Goal: Task Accomplishment & Management: Use online tool/utility

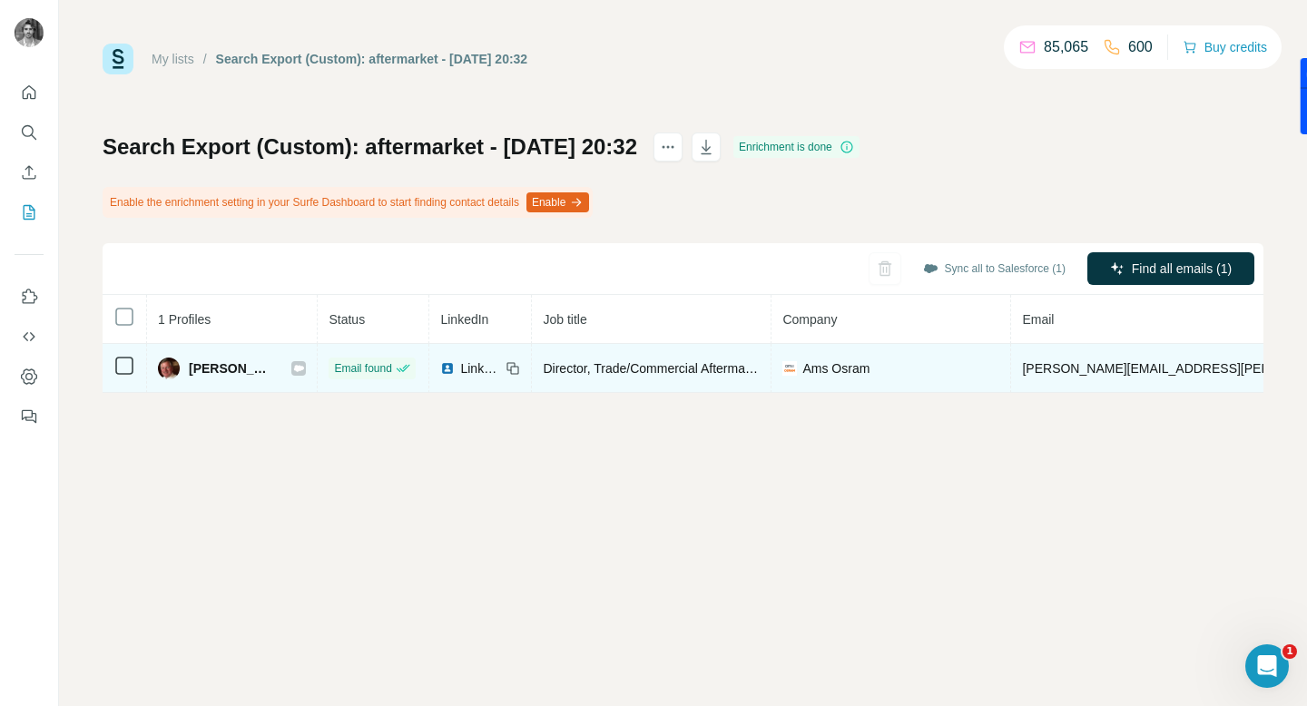
click at [293, 373] on icon at bounding box center [298, 368] width 11 height 15
click at [814, 363] on span "Ams Osram" at bounding box center [836, 369] width 67 height 18
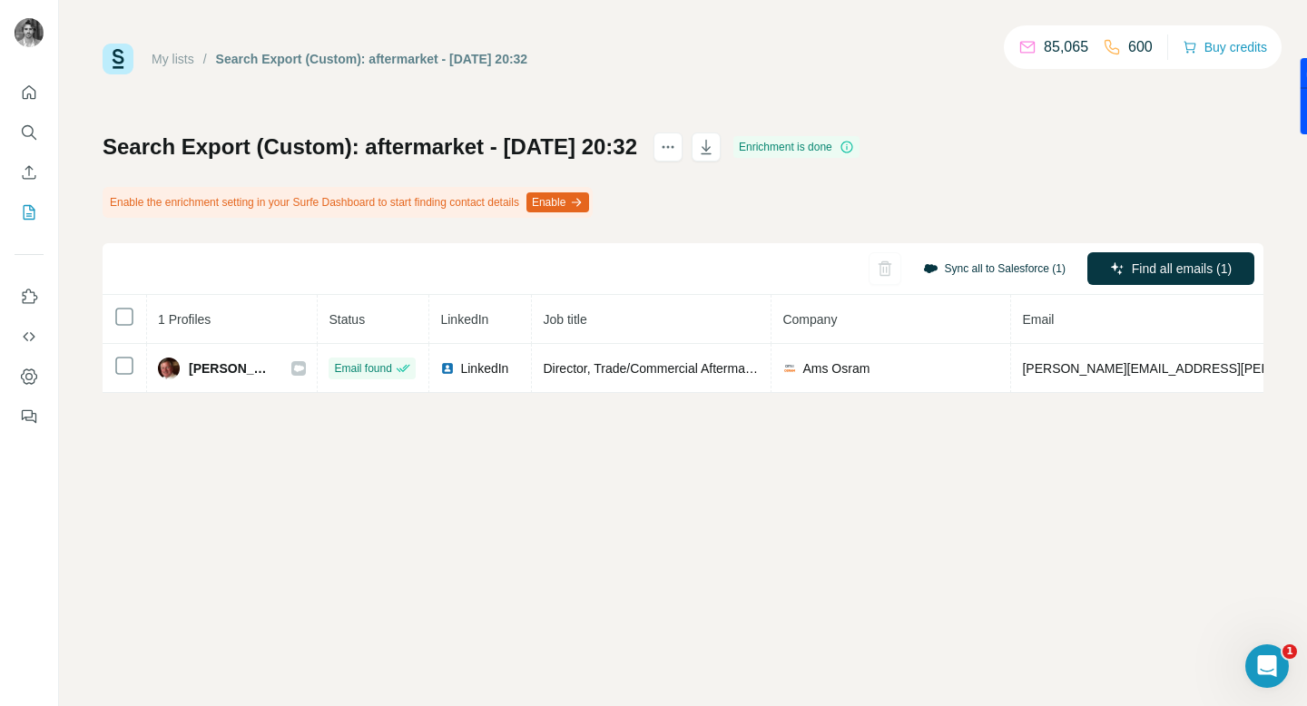
click at [1017, 279] on button "Sync all to Salesforce (1)" at bounding box center [995, 268] width 168 height 27
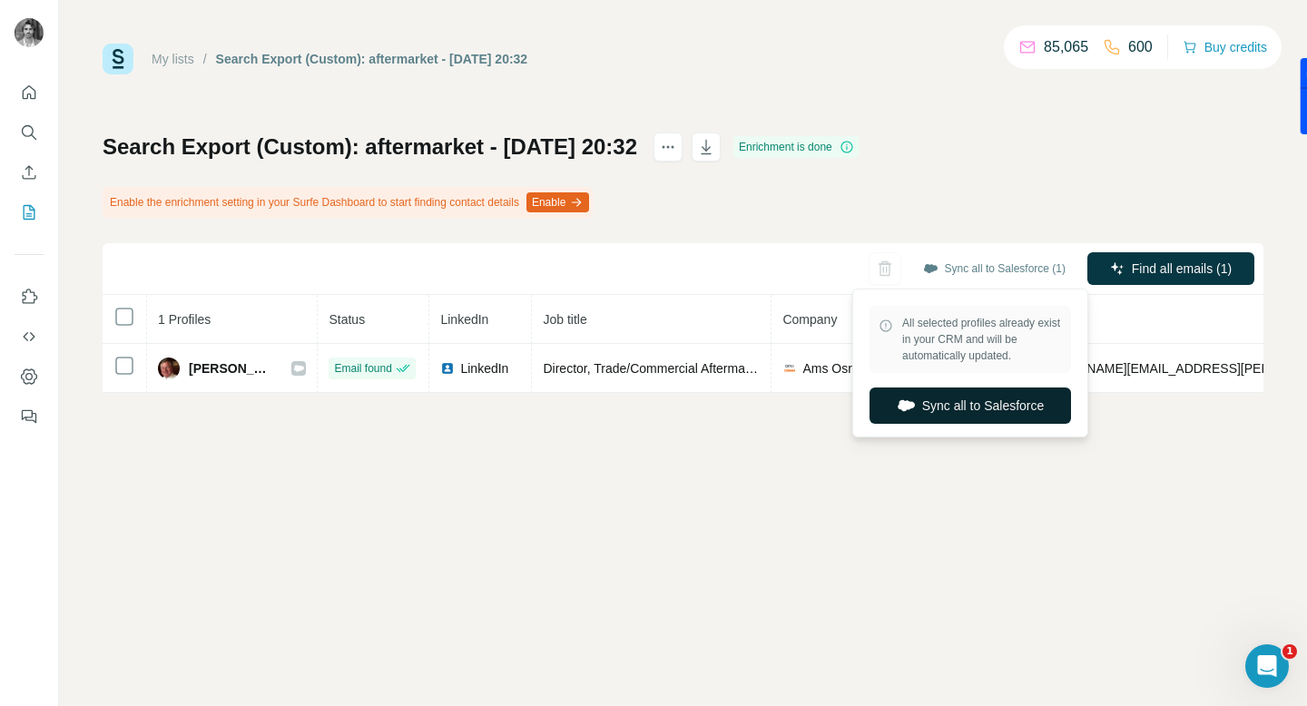
click at [980, 407] on button "Sync all to Salesforce" at bounding box center [971, 406] width 202 height 36
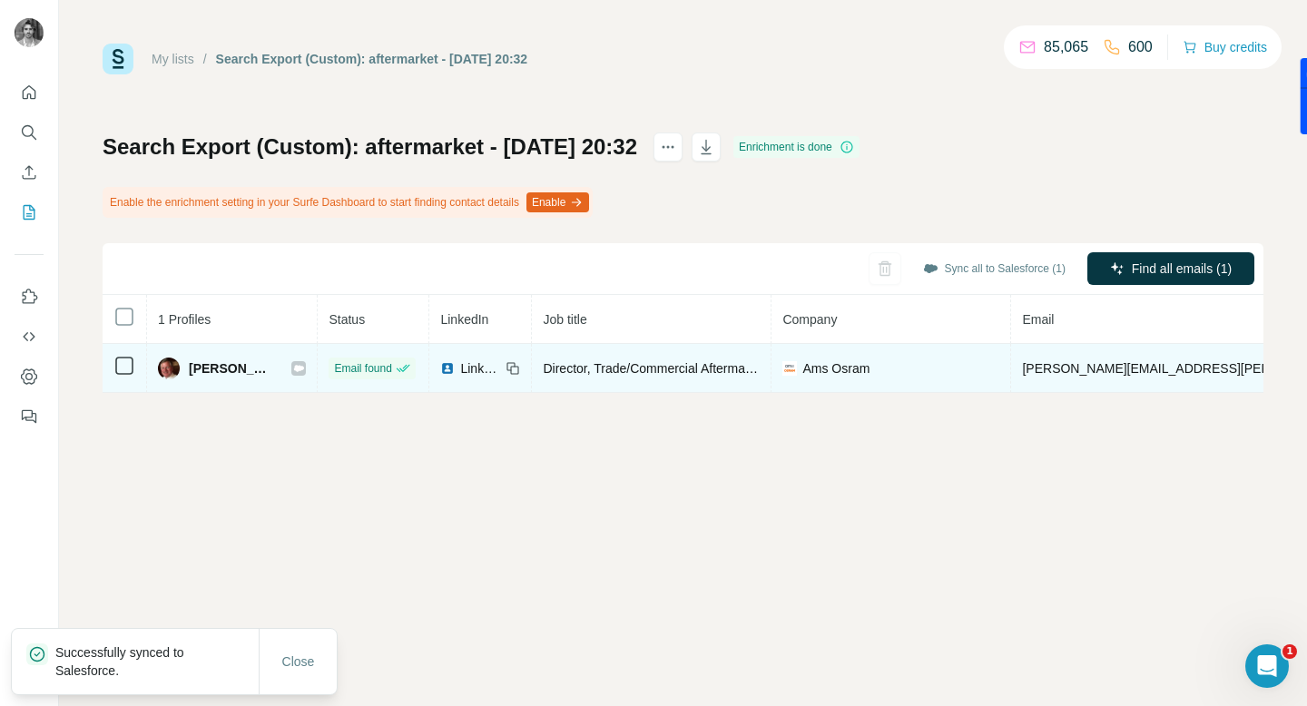
click at [291, 369] on div at bounding box center [298, 368] width 15 height 15
